Goal: Use online tool/utility: Use online tool/utility

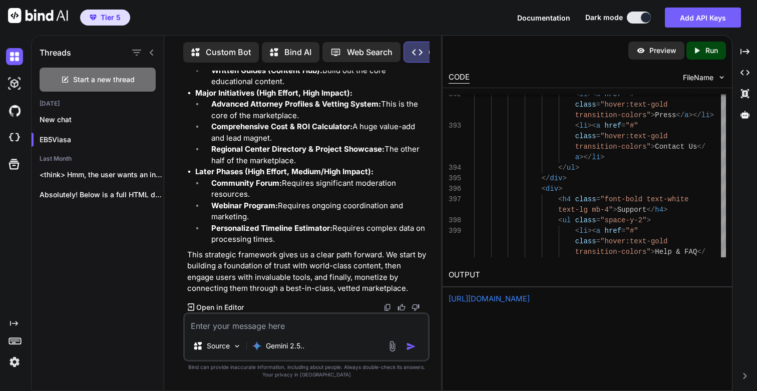
scroll to position [186384, 0]
click at [262, 328] on textarea at bounding box center [306, 323] width 243 height 18
drag, startPoint x: 212, startPoint y: 121, endPoint x: 308, endPoint y: 130, distance: 97.0
click at [308, 65] on li "Comprehensive FAQ Page: Consolidate all common questions." at bounding box center [315, 54] width 224 height 23
copy li "Comprehensive FAQ Page: Consolidate all common questions."
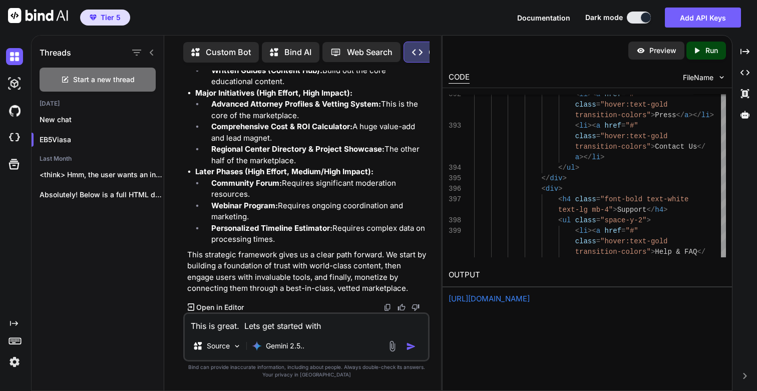
click at [359, 325] on textarea "This is great. Lets get started with" at bounding box center [306, 323] width 243 height 18
paste textarea "Comprehensive FAQ Page: Consolidate all common questions."
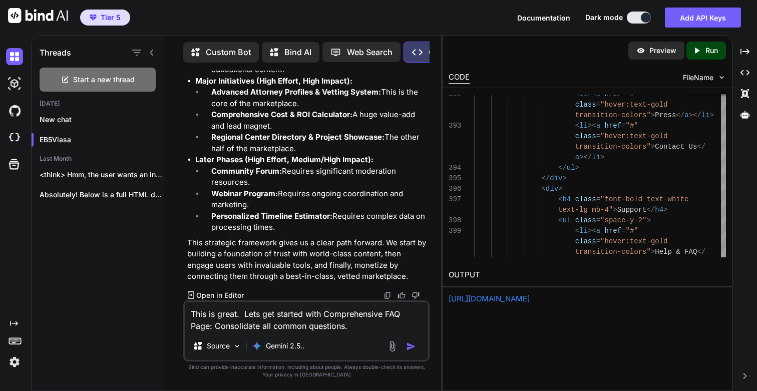
type textarea "This is great. Lets get started with Comprehensive FAQ Page: Consolidate all co…"
click at [414, 348] on img "button" at bounding box center [411, 346] width 10 height 10
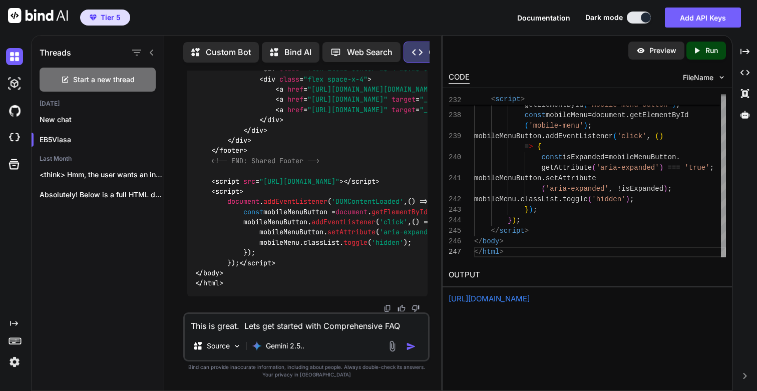
scroll to position [189601, 0]
click at [706, 49] on p "Run" at bounding box center [711, 51] width 13 height 10
click at [488, 301] on link "[URL][DOMAIN_NAME]" at bounding box center [488, 299] width 81 height 10
click at [248, 328] on textarea "This is great. Lets get started with Comprehensive FAQ Page: Consolidate all co…" at bounding box center [306, 323] width 243 height 18
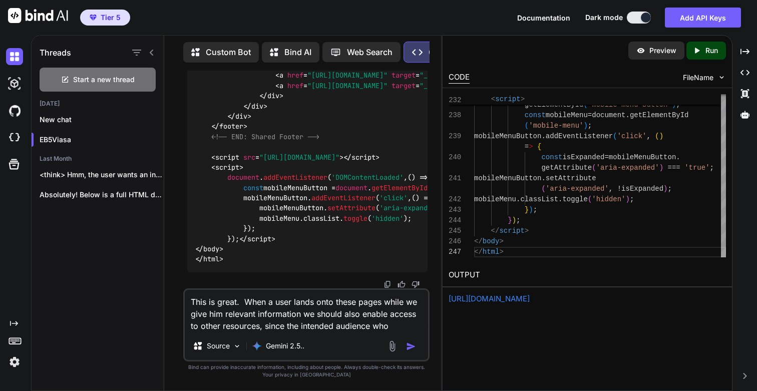
click at [398, 326] on textarea "This is great. When a user lands onto these pages while we give him relevant in…" at bounding box center [306, 311] width 243 height 42
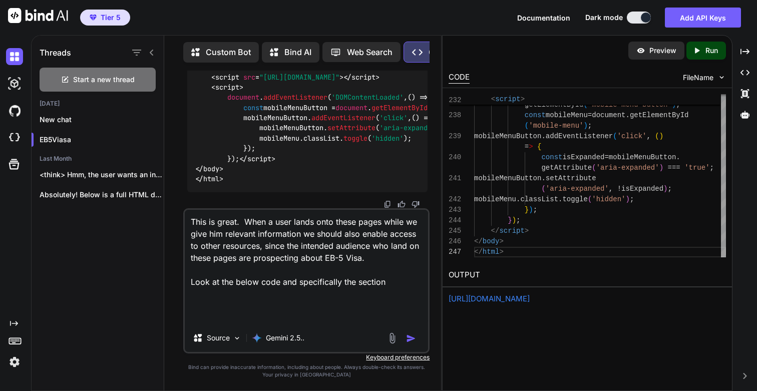
paste textarea "<!DOCTYPE html> <html lang="en"> <head> <meta charset="UTF-8"> <title>EB-5 Visa…"
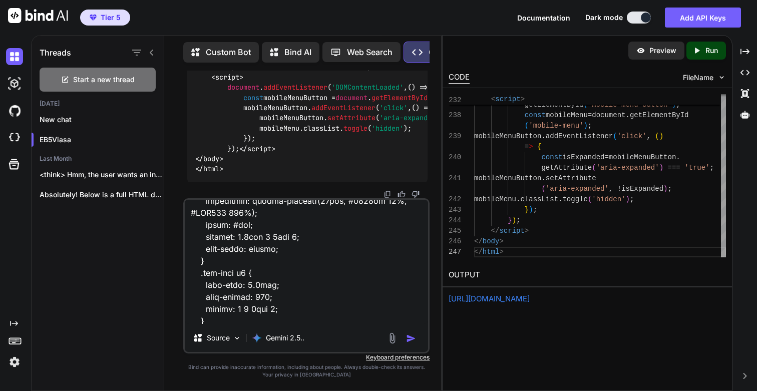
scroll to position [0, 0]
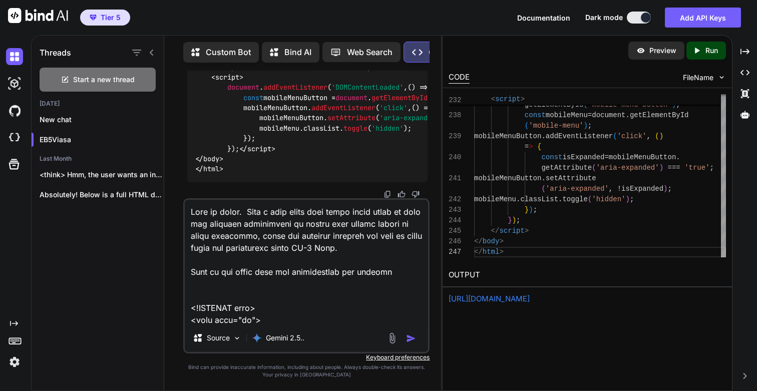
click at [401, 270] on textarea at bounding box center [306, 262] width 243 height 124
paste textarea "Important Links"
click at [381, 283] on textarea at bounding box center [306, 262] width 243 height 124
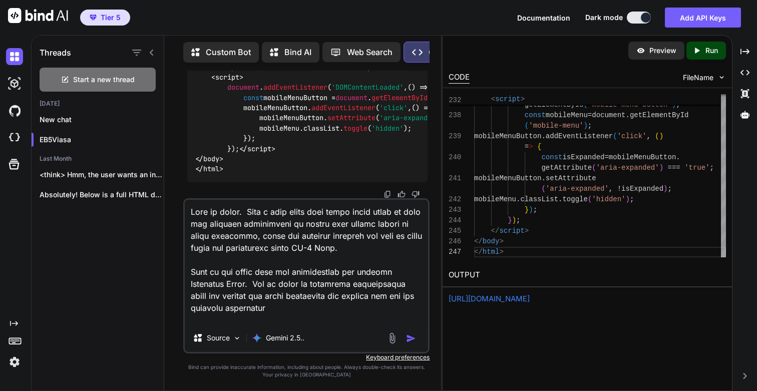
type textarea "This is great. When a user lands onto these pages while we give him relevant in…"
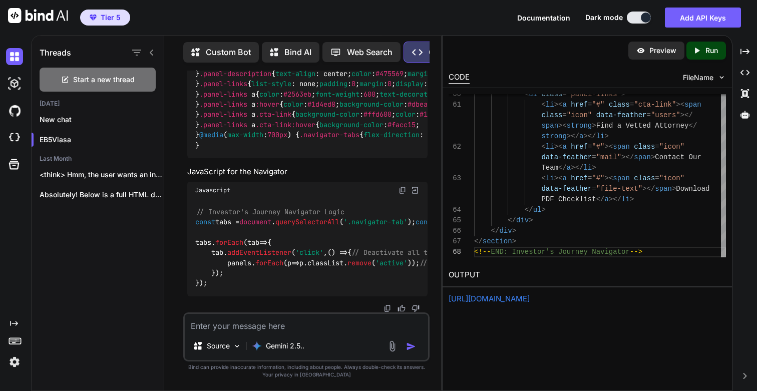
scroll to position [194217, 0]
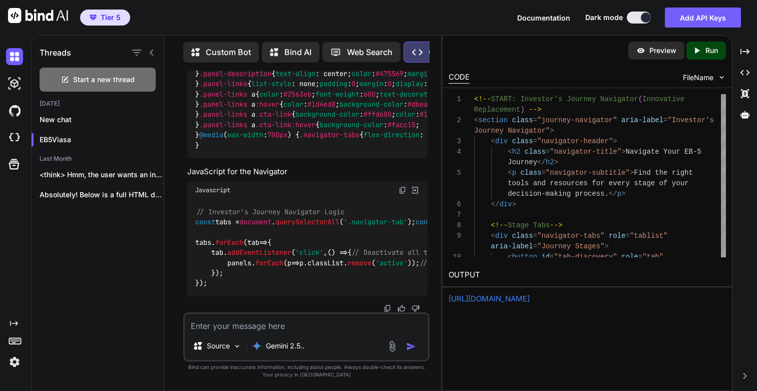
click at [711, 54] on p "Run" at bounding box center [711, 51] width 13 height 10
click at [485, 297] on link "[URL][DOMAIN_NAME]" at bounding box center [488, 299] width 81 height 10
click at [263, 329] on textarea at bounding box center [306, 323] width 243 height 18
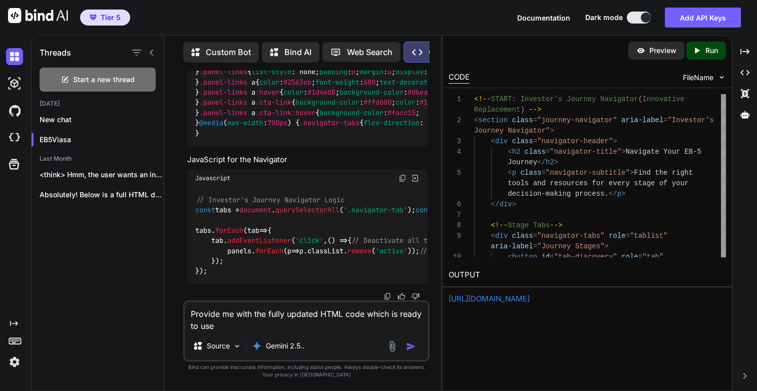
type textarea "Provide me with the fully updated HTML code which is ready to use."
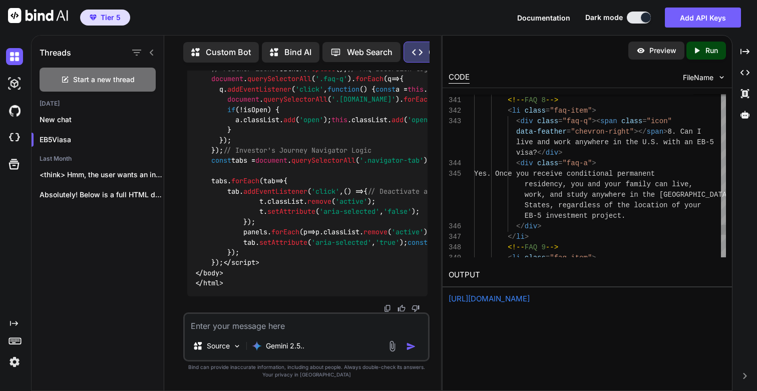
scroll to position [21, 0]
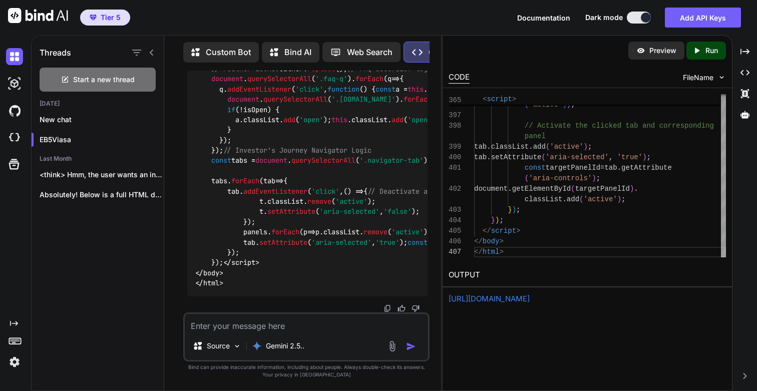
click at [705, 52] on p "Run" at bounding box center [711, 51] width 13 height 10
click at [529, 300] on link "[URL][DOMAIN_NAME]" at bounding box center [488, 299] width 81 height 10
click at [276, 328] on textarea at bounding box center [306, 323] width 243 height 18
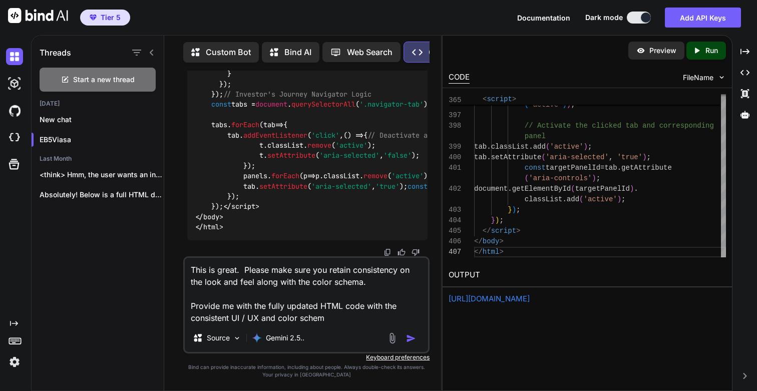
type textarea "This is great. Please make sure you retain consistency on the look and feel alo…"
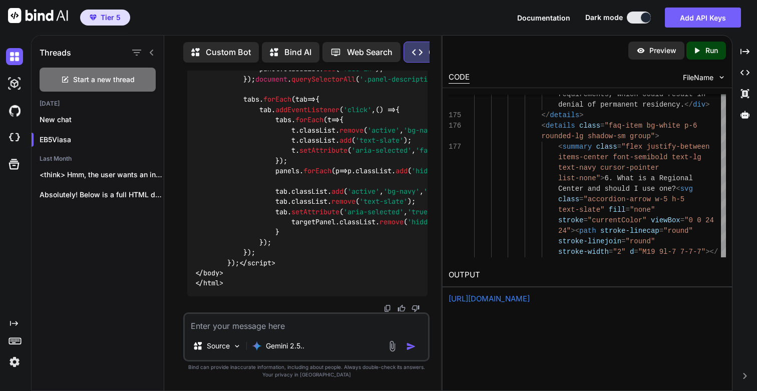
scroll to position [201730, 0]
click at [709, 45] on div "Created with Pixso. Run" at bounding box center [706, 51] width 40 height 18
click at [491, 299] on link "[URL][DOMAIN_NAME]" at bounding box center [488, 299] width 81 height 10
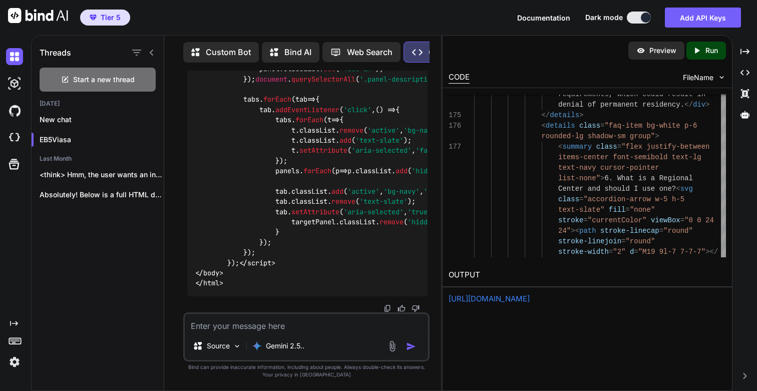
scroll to position [201730, 0]
click at [239, 323] on textarea at bounding box center [306, 323] width 243 height 18
type textarea "This is"
type textarea "This"
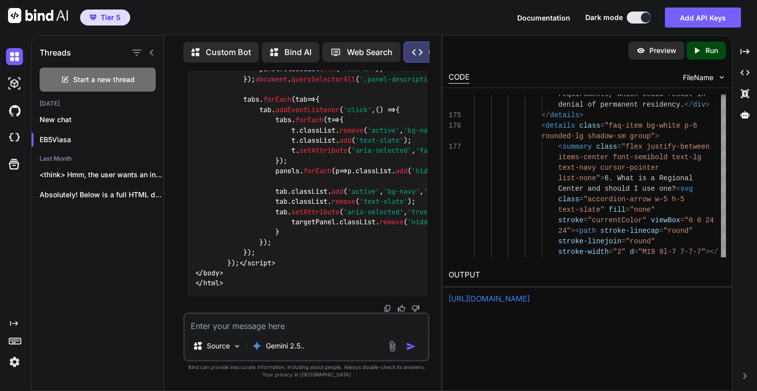
drag, startPoint x: 188, startPoint y: 132, endPoint x: 392, endPoint y: 221, distance: 222.1
copy div "Prioritization (Impact vs. Effort) We can't build everything at once. Here’s a …"
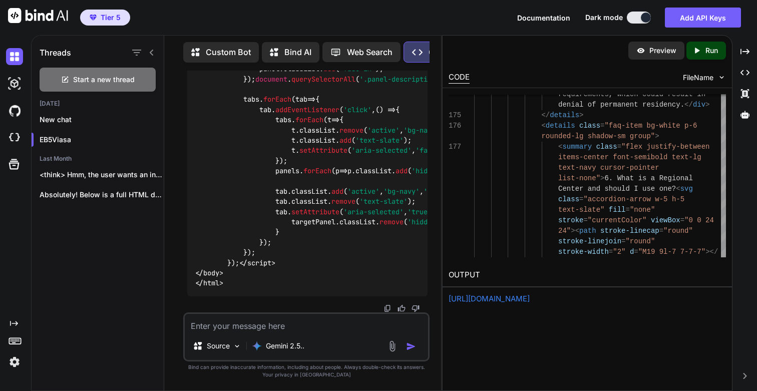
click at [233, 322] on textarea at bounding box center [306, 323] width 243 height 18
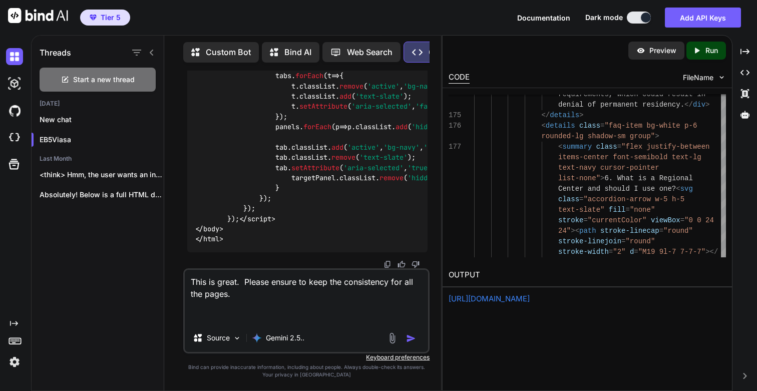
paste textarea "Glossary of Terms: Easy to create, immediately valuable."
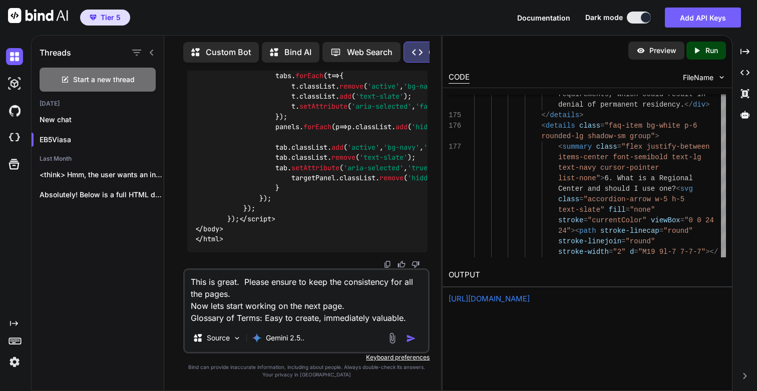
type textarea "This is great. Please ensure to keep the consistency for all the pages. Now let…"
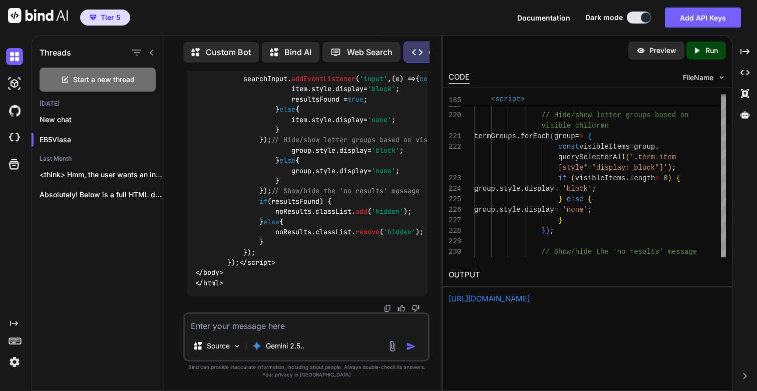
scroll to position [204769, 0]
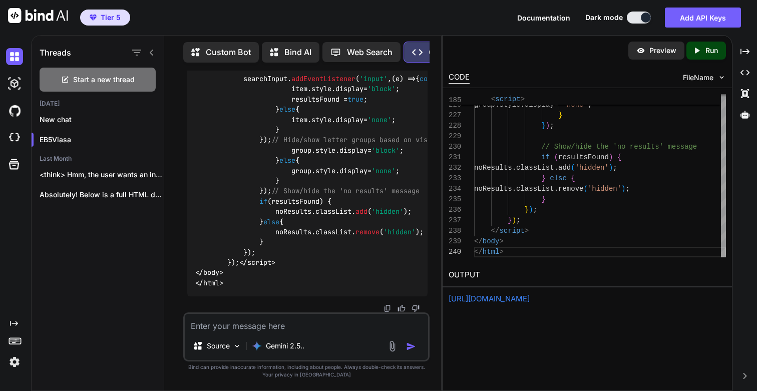
click at [711, 54] on p "Run" at bounding box center [711, 51] width 13 height 10
click at [479, 300] on link "[URL][DOMAIN_NAME]" at bounding box center [488, 299] width 81 height 10
drag, startPoint x: 209, startPoint y: 232, endPoint x: 270, endPoint y: 229, distance: 61.1
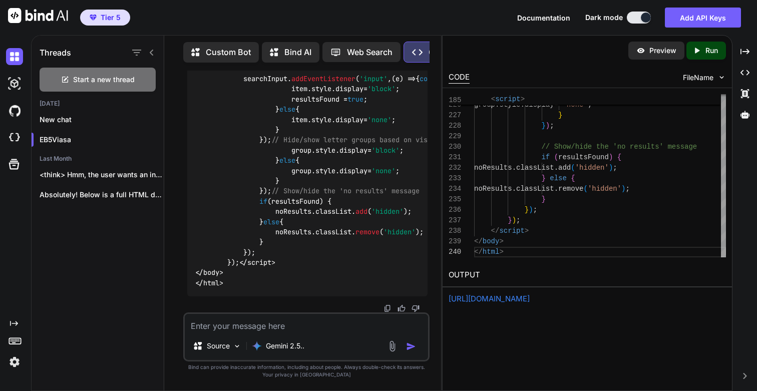
copy p ""Important Links""
click at [240, 332] on div "Source Gemini 2.5.." at bounding box center [306, 336] width 246 height 49
click at [231, 325] on textarea at bounding box center [306, 323] width 243 height 18
paste textarea ""Important Links""
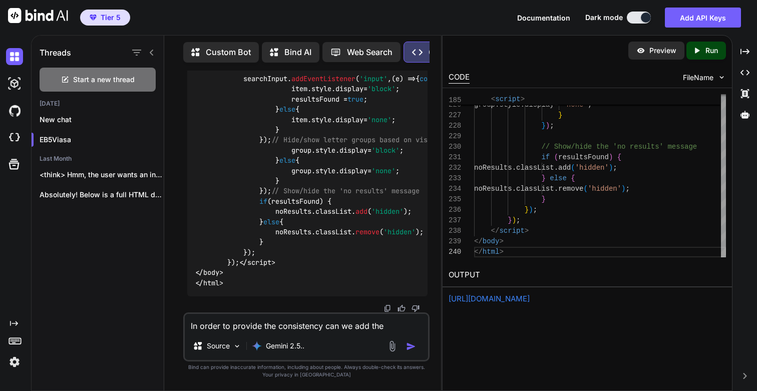
type textarea "In order to provide the consistency can we add the "Important Links""
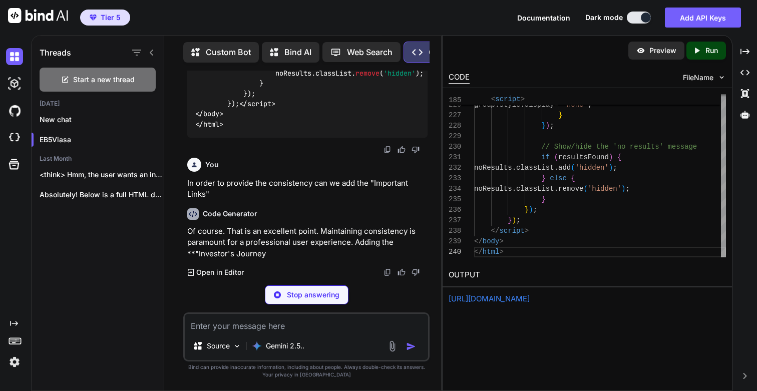
scroll to position [204886, 0]
